Goal: Information Seeking & Learning: Learn about a topic

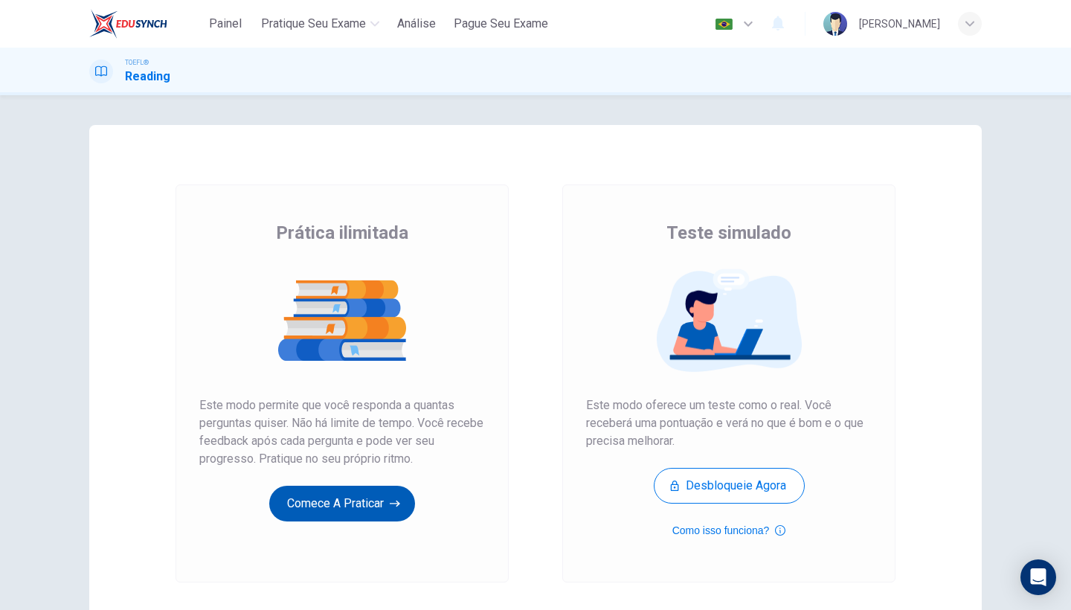
click at [377, 509] on button "Comece a praticar" at bounding box center [342, 504] width 146 height 36
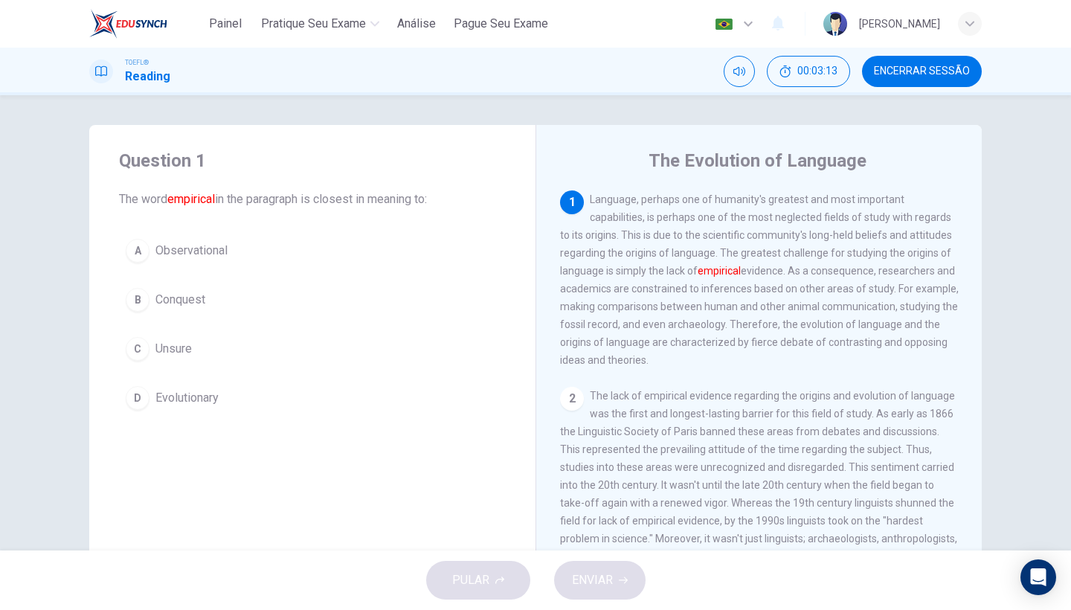
drag, startPoint x: 642, startPoint y: 201, endPoint x: 678, endPoint y: 198, distance: 35.8
click at [678, 198] on span "Language, perhaps one of humanity's greatest and most important capabilities, i…" at bounding box center [759, 279] width 399 height 173
drag, startPoint x: 678, startPoint y: 198, endPoint x: 642, endPoint y: 198, distance: 35.7
click at [642, 198] on span "Language, perhaps one of humanity's greatest and most important capabilities, i…" at bounding box center [759, 279] width 399 height 173
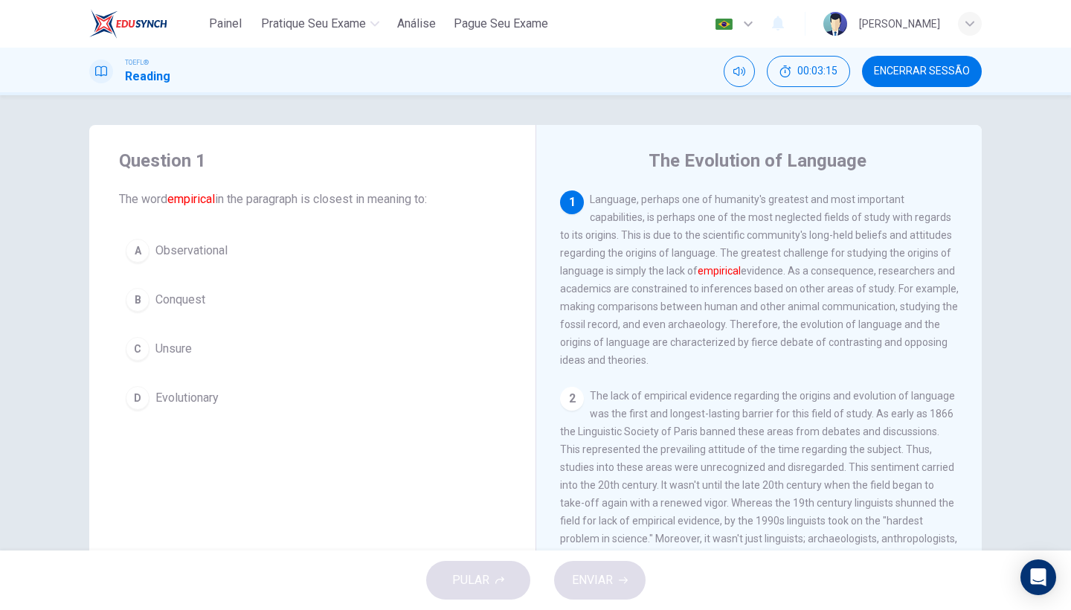
drag, startPoint x: 642, startPoint y: 198, endPoint x: 686, endPoint y: 198, distance: 43.9
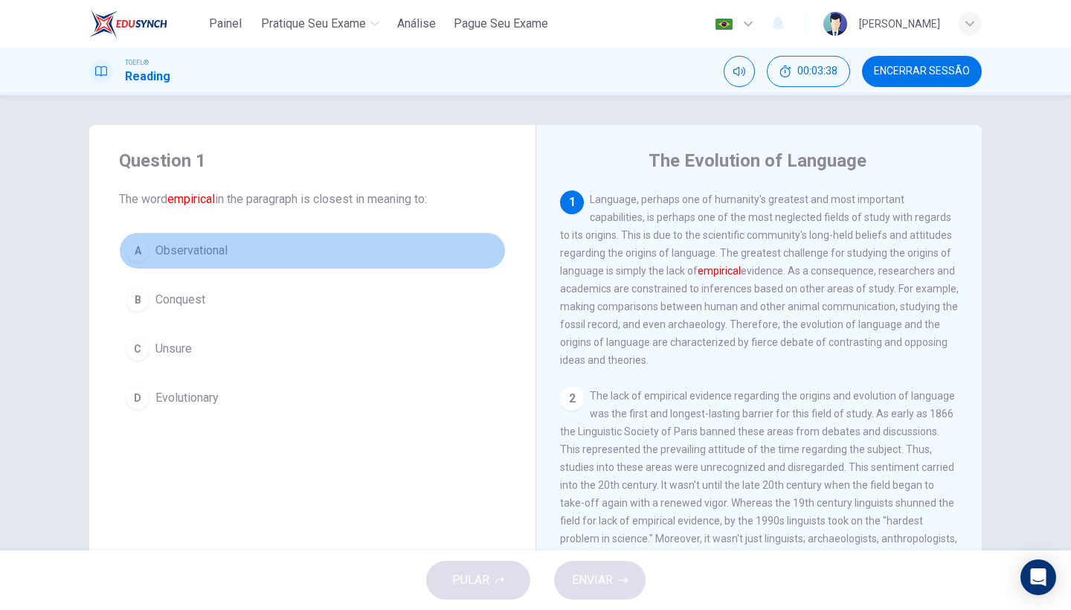
click at [216, 252] on span "Observational" at bounding box center [191, 251] width 72 height 18
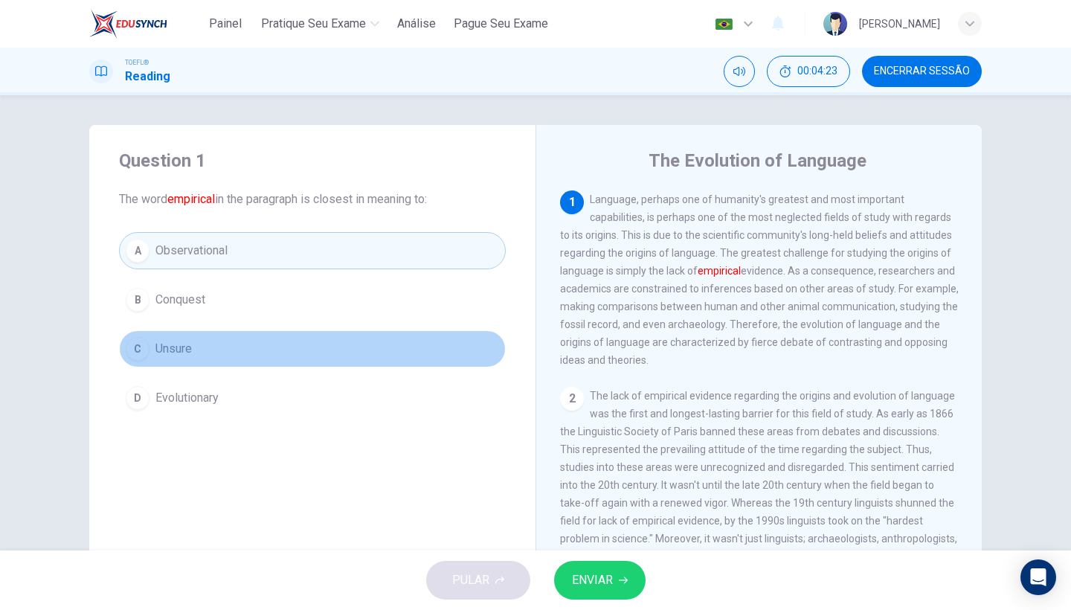
click at [211, 357] on button "C Unsure" at bounding box center [312, 348] width 387 height 37
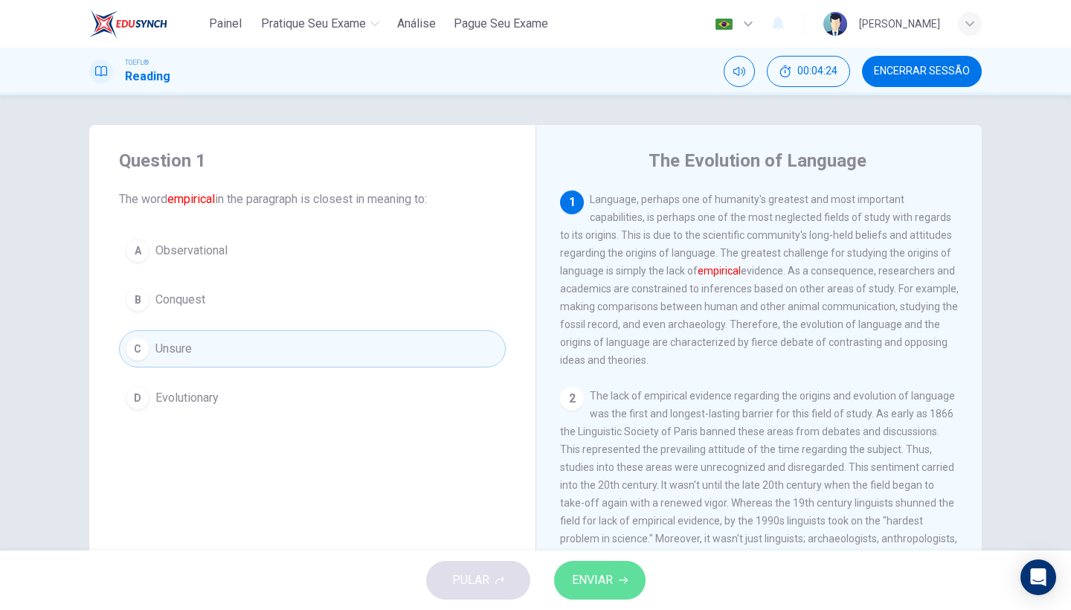
click at [605, 569] on button "ENVIAR" at bounding box center [599, 580] width 91 height 39
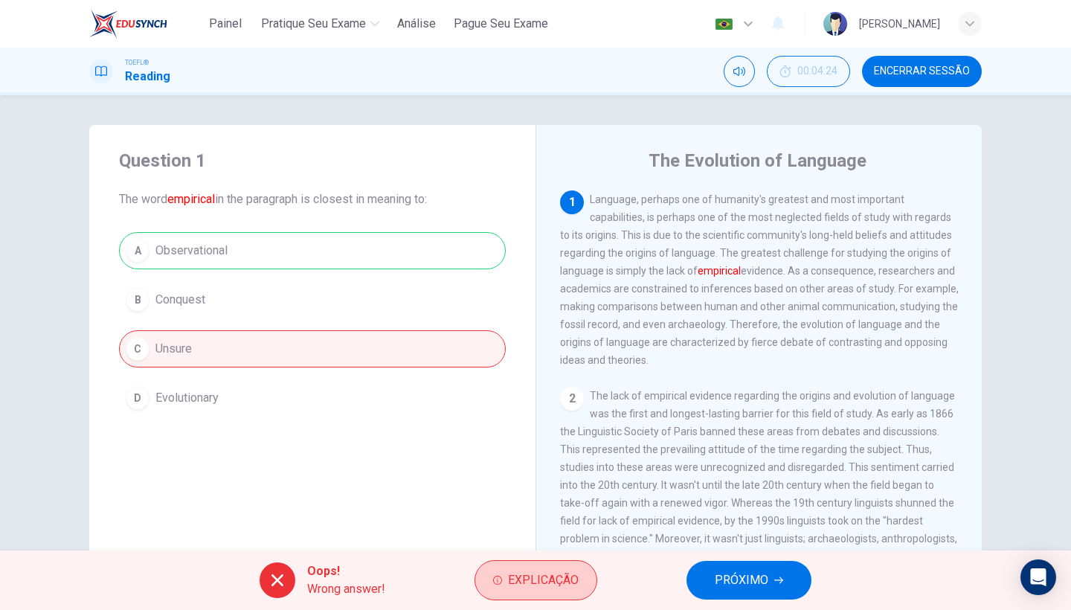
click at [543, 582] on span "Explicação" at bounding box center [543, 580] width 71 height 21
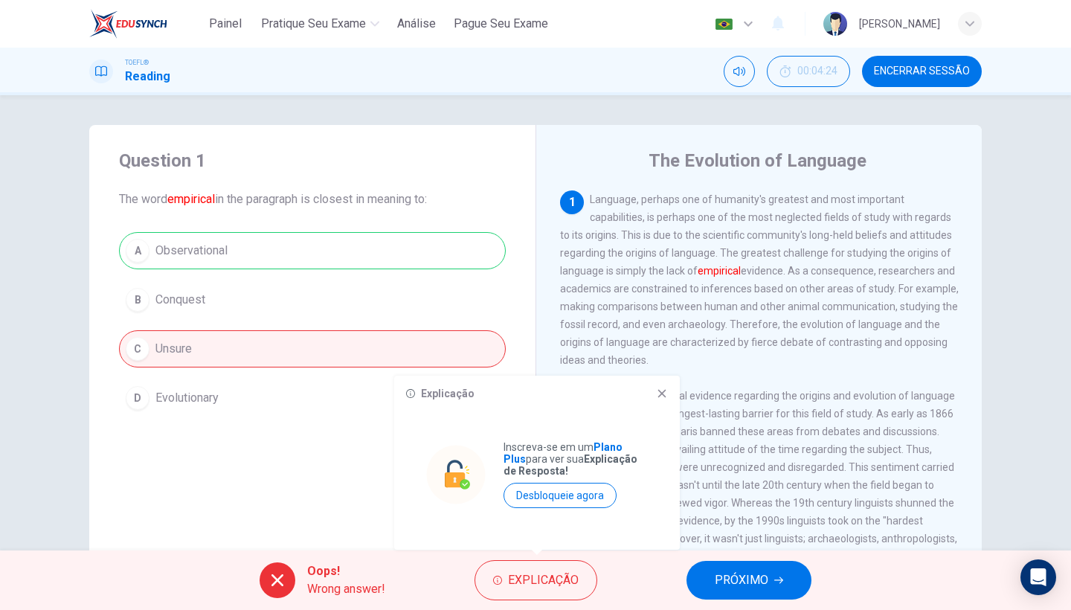
click at [664, 393] on icon at bounding box center [662, 393] width 12 height 12
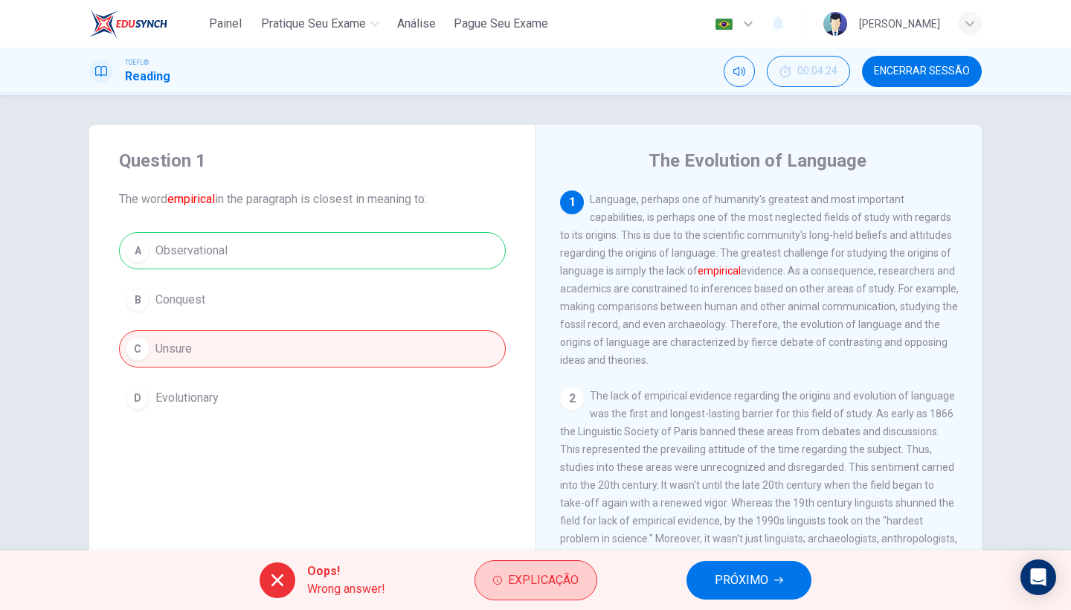
click at [546, 573] on span "Explicação" at bounding box center [543, 580] width 71 height 21
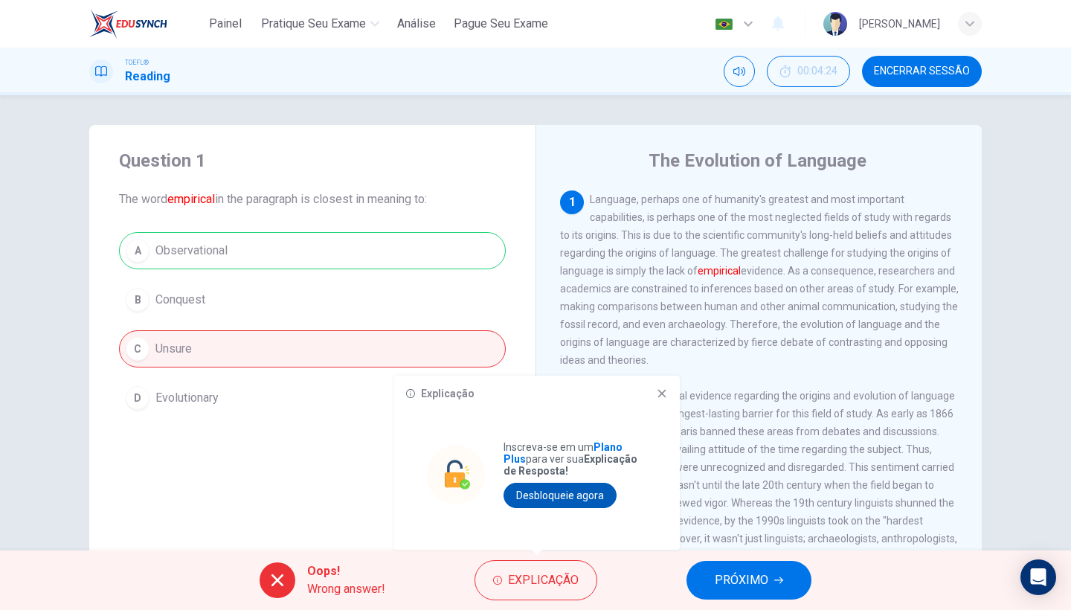
click at [576, 495] on button "Desbloqueie agora" at bounding box center [560, 495] width 113 height 25
